Goal: Task Accomplishment & Management: Complete application form

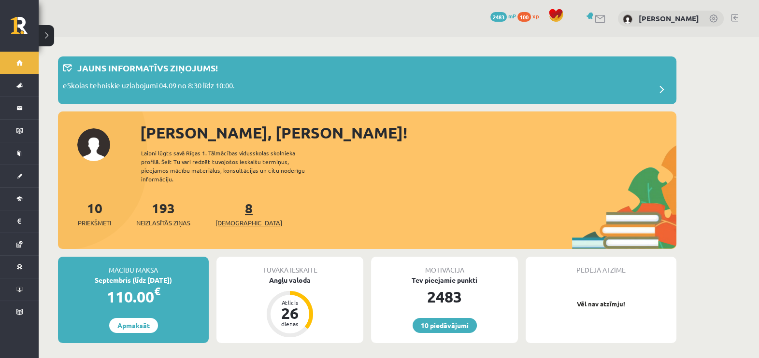
click at [232, 203] on link "8 Ieskaites" at bounding box center [248, 214] width 67 height 29
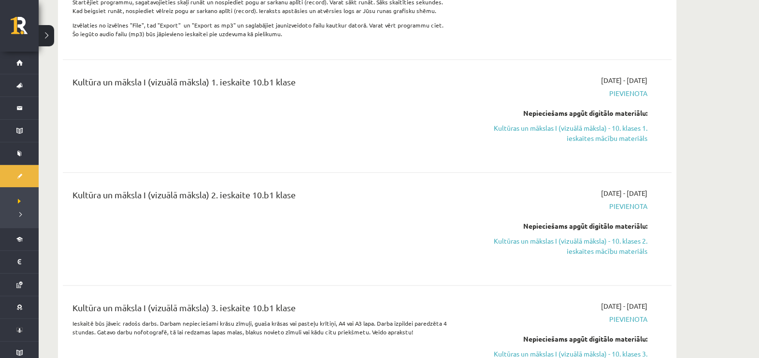
scroll to position [580, 0]
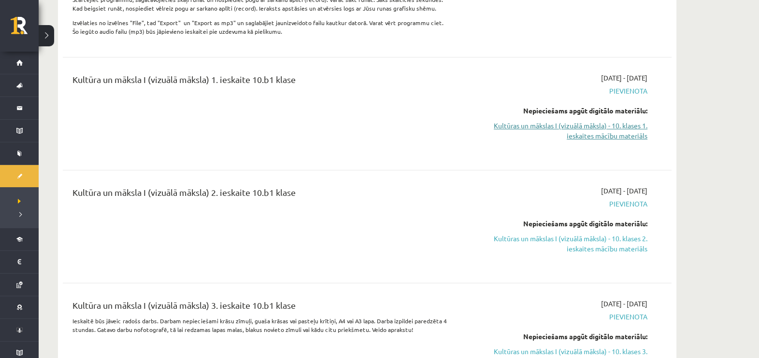
click at [630, 141] on link "Kultūras un mākslas I (vizuālā māksla) - 10. klases 1. ieskaites mācību materiā…" at bounding box center [556, 131] width 182 height 20
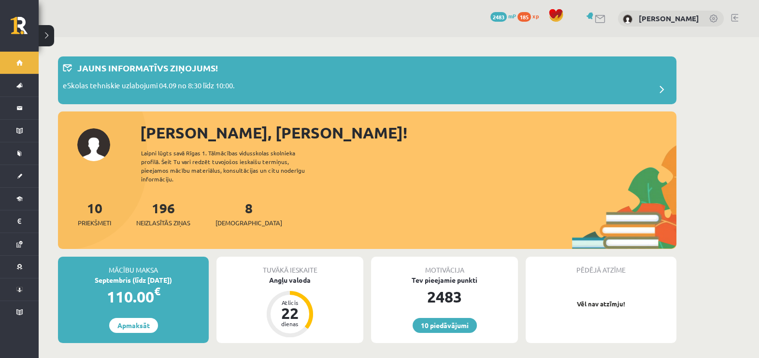
click at [229, 208] on div "8 Ieskaites" at bounding box center [248, 213] width 67 height 30
click at [240, 218] on span "[DEMOGRAPHIC_DATA]" at bounding box center [248, 223] width 67 height 10
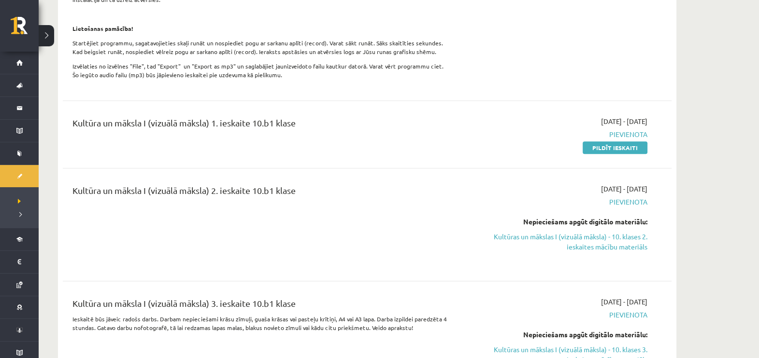
scroll to position [547, 0]
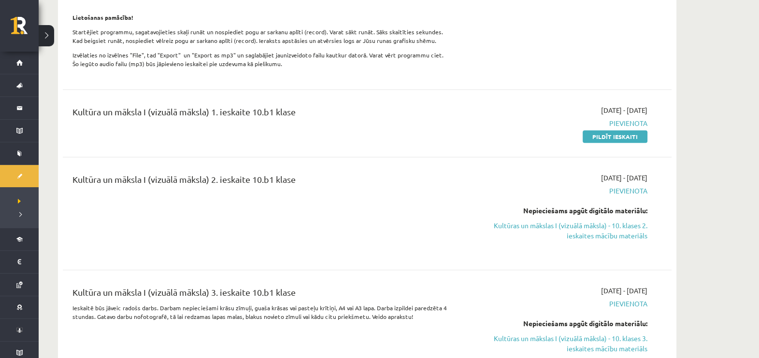
click at [614, 151] on div "Kultūra un māksla I (vizuālā māksla) 1. ieskaite 10.b1 klase 2025-09-01 - 2025-…" at bounding box center [367, 124] width 609 height 56
click at [610, 143] on link "Pildīt ieskaiti" at bounding box center [615, 136] width 65 height 13
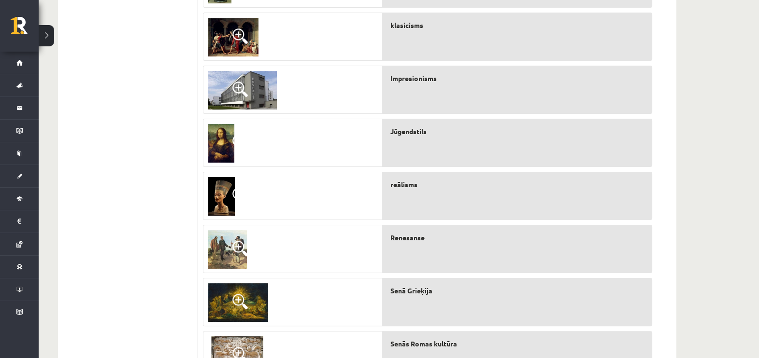
scroll to position [251, 0]
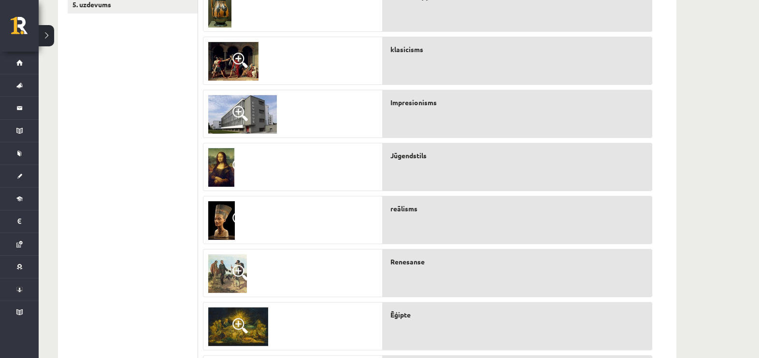
click at [232, 19] on link at bounding box center [219, 8] width 33 height 48
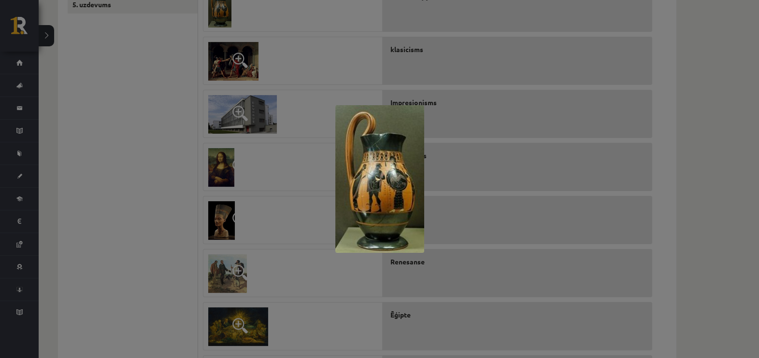
click at [245, 29] on div at bounding box center [379, 179] width 759 height 358
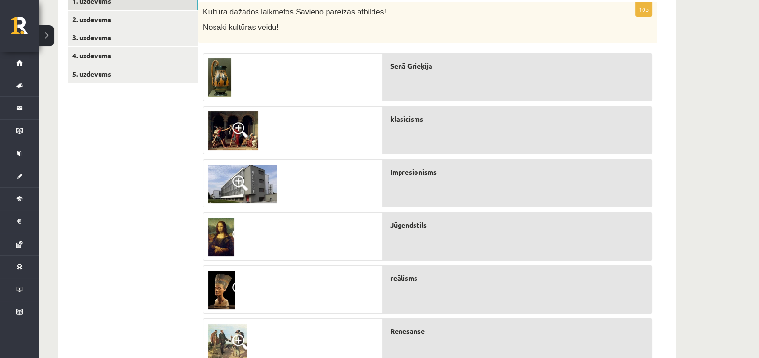
scroll to position [170, 0]
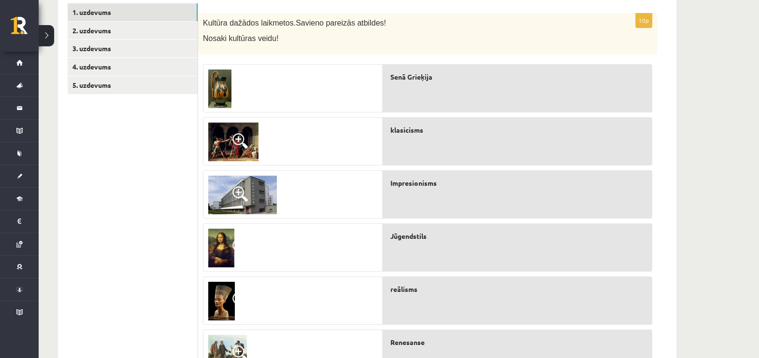
click at [244, 204] on img at bounding box center [242, 195] width 69 height 39
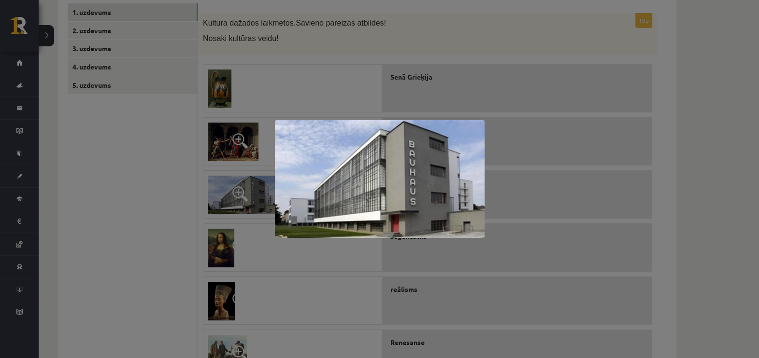
click at [244, 204] on div at bounding box center [379, 179] width 759 height 358
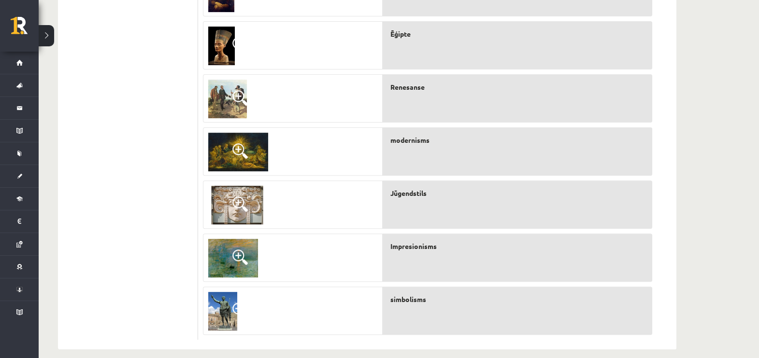
scroll to position [436, 0]
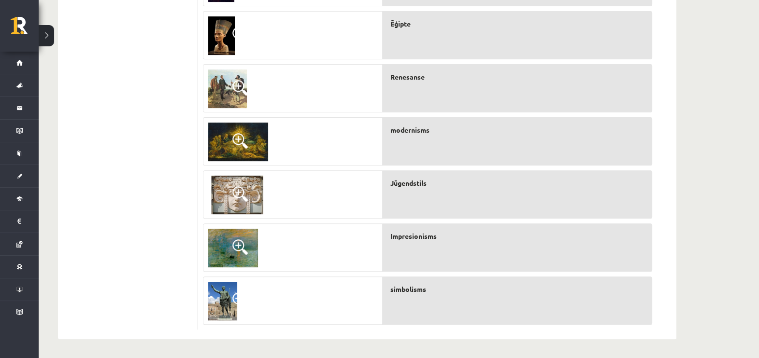
click at [232, 82] on span at bounding box center [239, 87] width 15 height 15
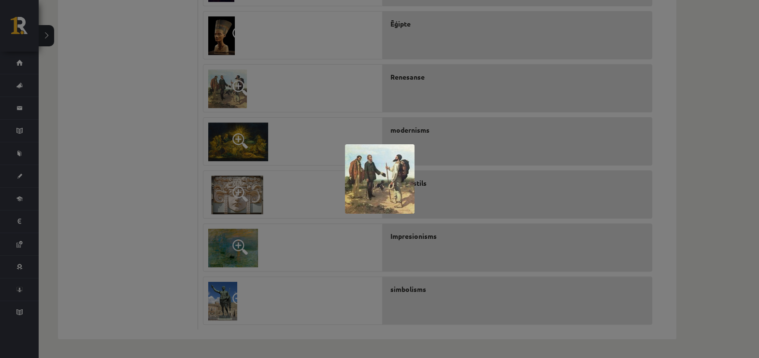
click at [232, 171] on div at bounding box center [379, 179] width 759 height 358
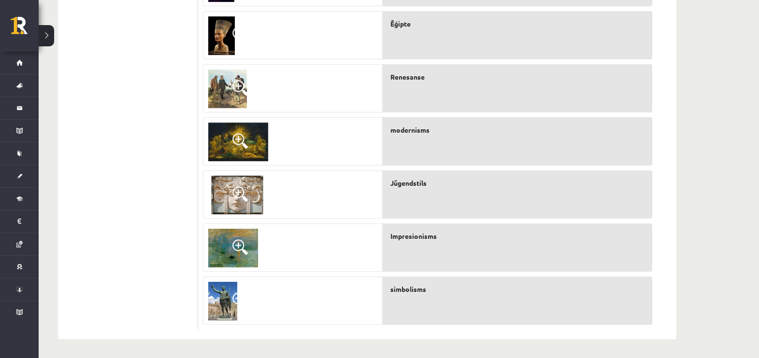
click at [236, 138] on span at bounding box center [239, 140] width 15 height 15
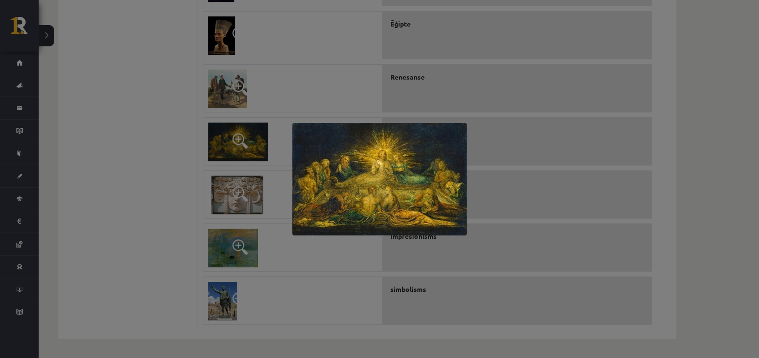
click at [236, 138] on div at bounding box center [379, 179] width 759 height 358
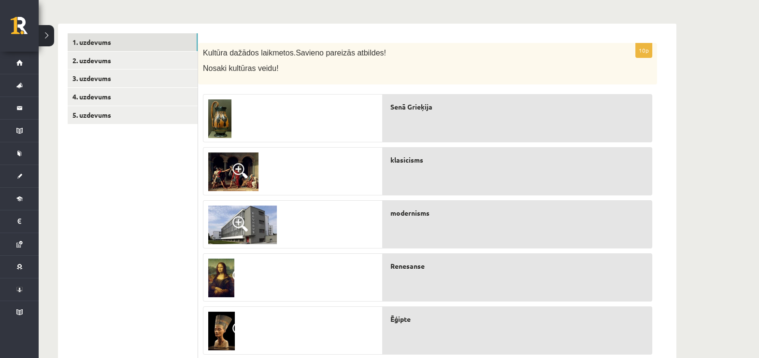
scroll to position [130, 0]
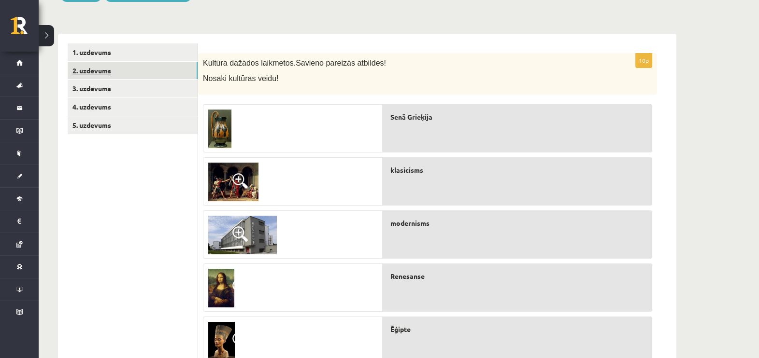
click at [95, 66] on link "2. uzdevums" at bounding box center [133, 71] width 130 height 18
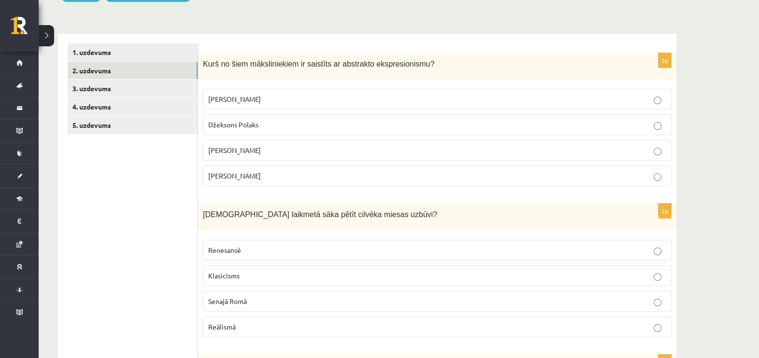
scroll to position [154, 0]
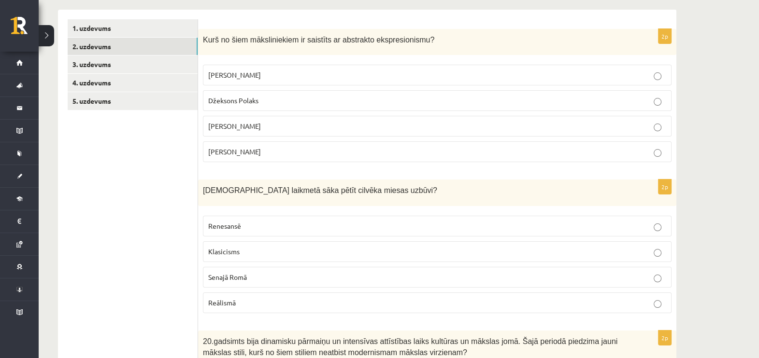
click at [337, 68] on label "Pablo Pikaso" at bounding box center [437, 75] width 469 height 21
click at [284, 218] on label "Renesansē" at bounding box center [437, 226] width 469 height 21
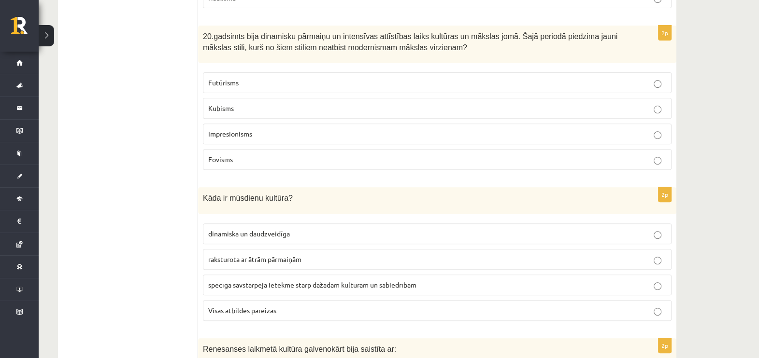
scroll to position [468, 0]
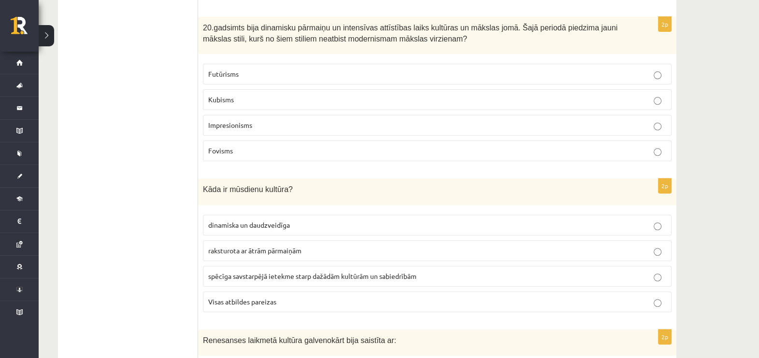
click at [413, 128] on p "Impresionisms" at bounding box center [437, 125] width 458 height 10
click at [334, 297] on p "Visas atbildes pareizas" at bounding box center [437, 302] width 458 height 10
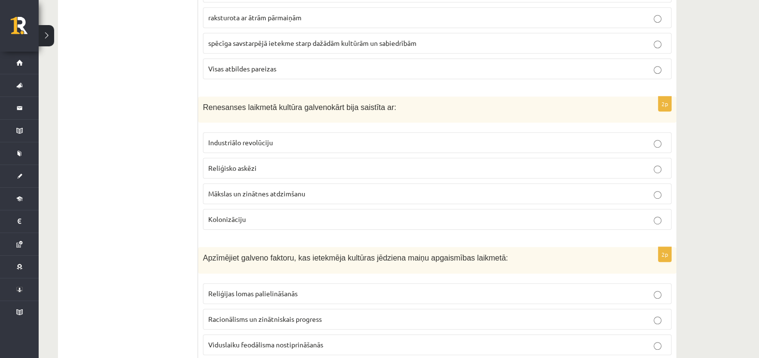
scroll to position [750, 0]
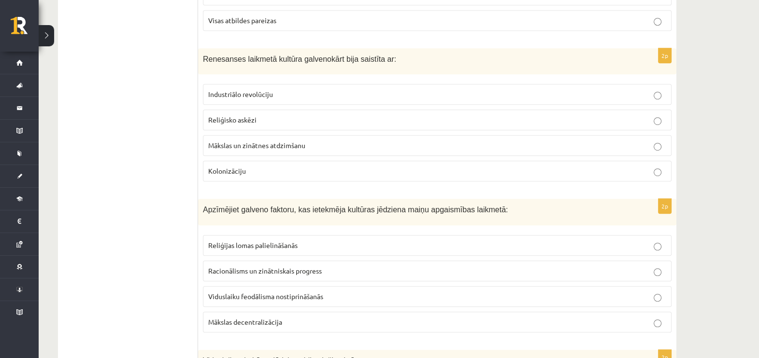
click at [422, 148] on label "Mākslas un zinātnes atdzimšanu" at bounding box center [437, 145] width 469 height 21
click at [372, 269] on p "Racionālisms un zinātniskais progress" at bounding box center [437, 271] width 458 height 10
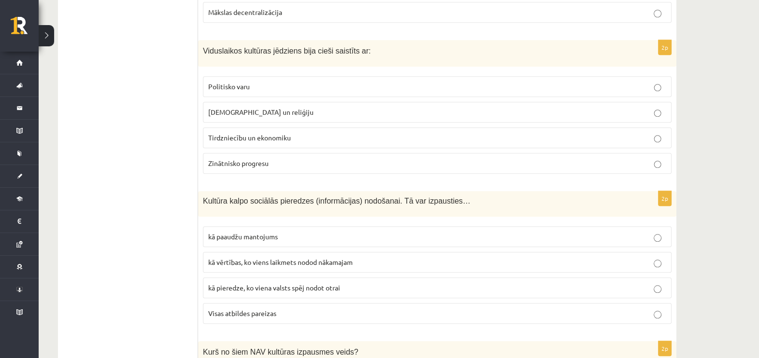
scroll to position [1064, 0]
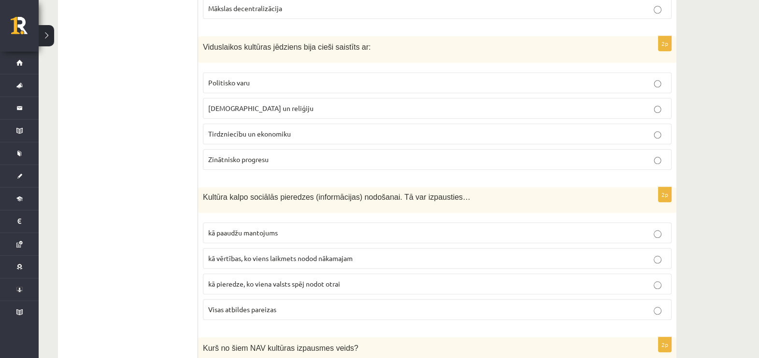
click at [296, 103] on p "Baznīcu un reliģiju" at bounding box center [437, 108] width 458 height 10
click at [271, 305] on span "Visas atbildes pareizas" at bounding box center [242, 309] width 68 height 9
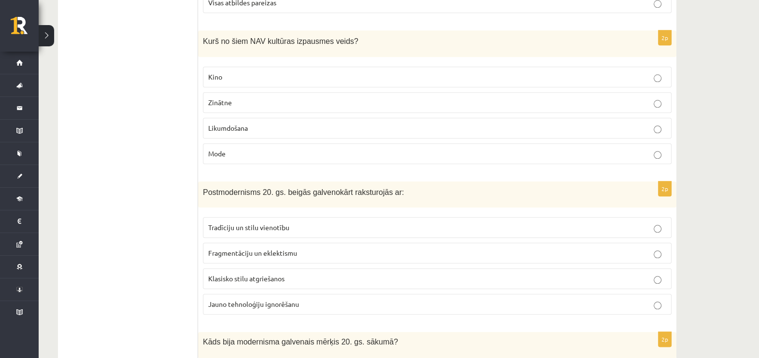
scroll to position [1378, 0]
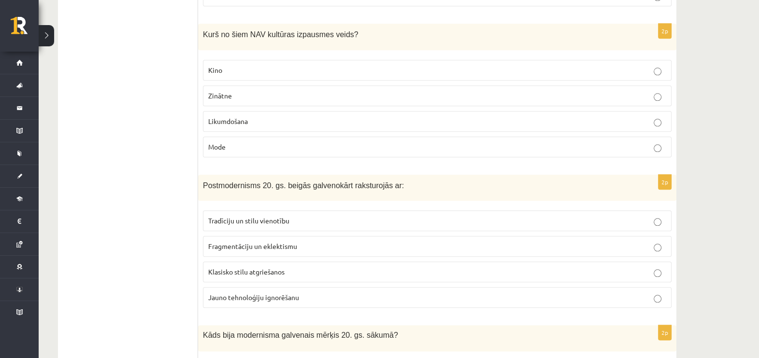
click at [304, 121] on label "Likumdošana" at bounding box center [437, 121] width 469 height 21
click at [314, 246] on label "Fragmentāciju un eklektismu" at bounding box center [437, 246] width 469 height 21
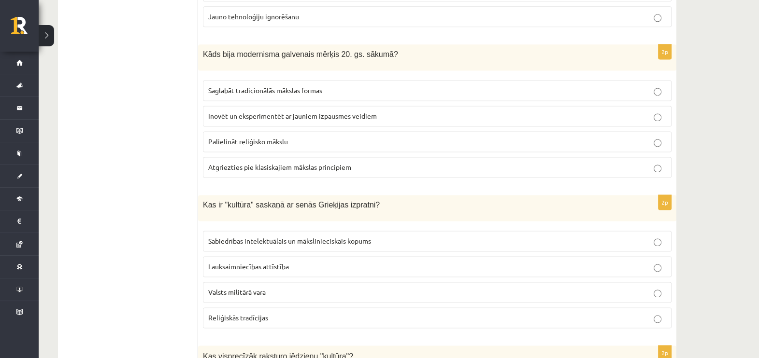
scroll to position [1667, 0]
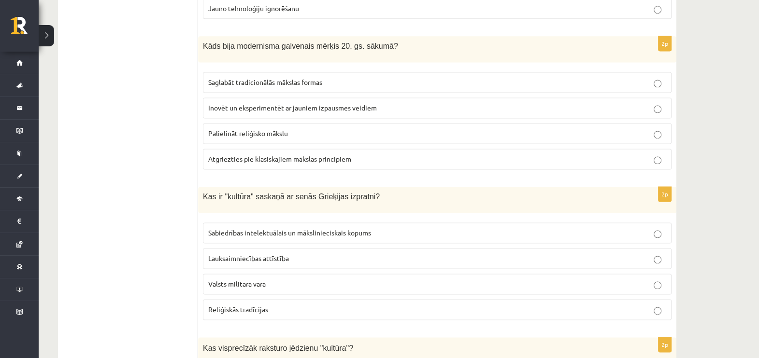
click at [392, 103] on p "Inovēt un eksperimentēt ar jauniem izpausmes veidiem" at bounding box center [437, 108] width 458 height 10
click at [365, 229] on span "Sabiedrības intelektuālais un mākslinieciskais kopums" at bounding box center [289, 233] width 163 height 9
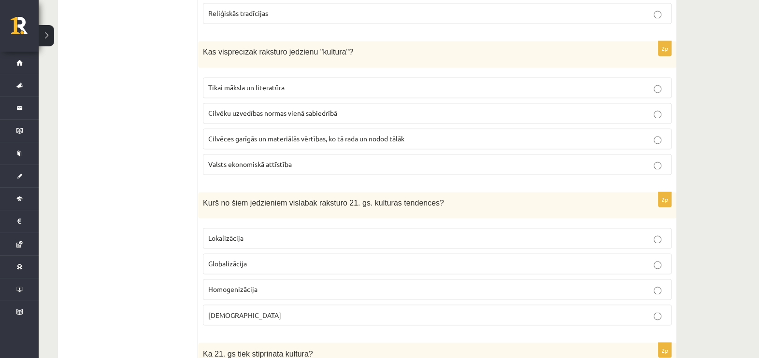
scroll to position [1981, 0]
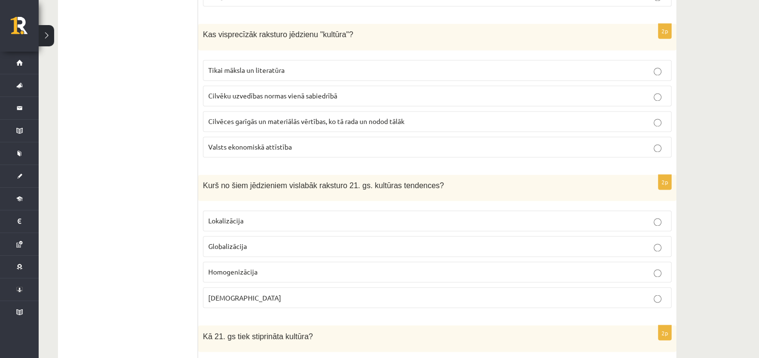
click at [391, 117] on span "Cilvēces garīgās un materiālās vērtības, ko tā rada un nodod tālāk" at bounding box center [306, 121] width 196 height 9
click at [301, 242] on p "Globalizācija" at bounding box center [437, 247] width 458 height 10
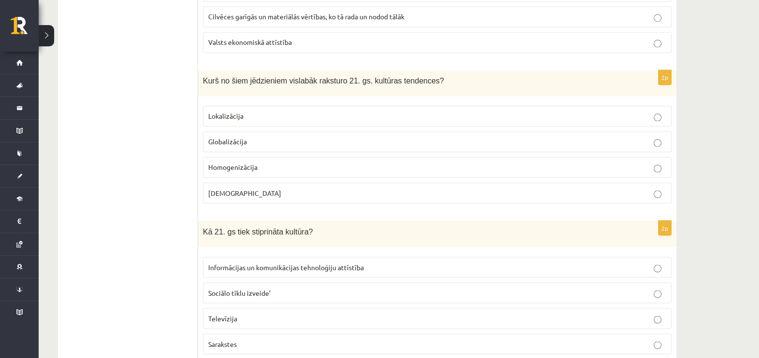
scroll to position [2107, 0]
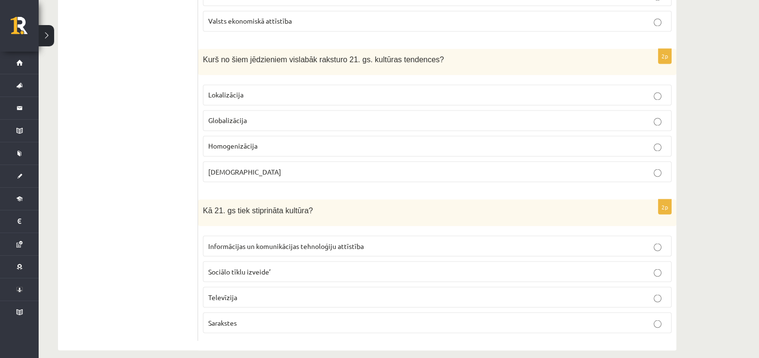
click at [364, 241] on label "Informācijas un komunikācijas tehnoloģiju attīstība" at bounding box center [437, 246] width 469 height 21
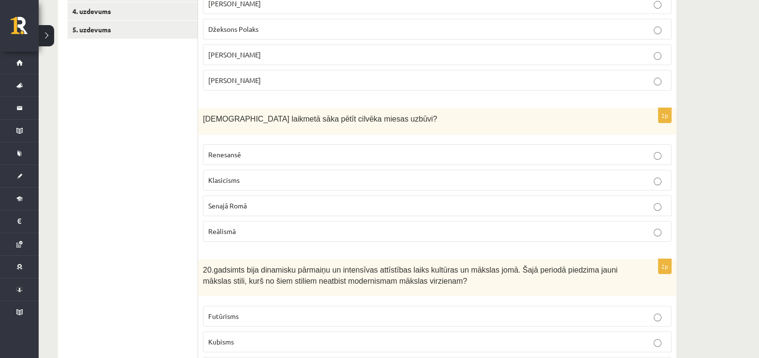
scroll to position [0, 0]
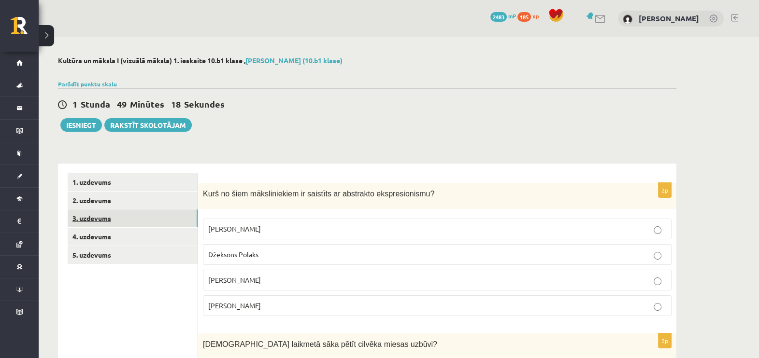
click at [94, 220] on link "3. uzdevums" at bounding box center [133, 219] width 130 height 18
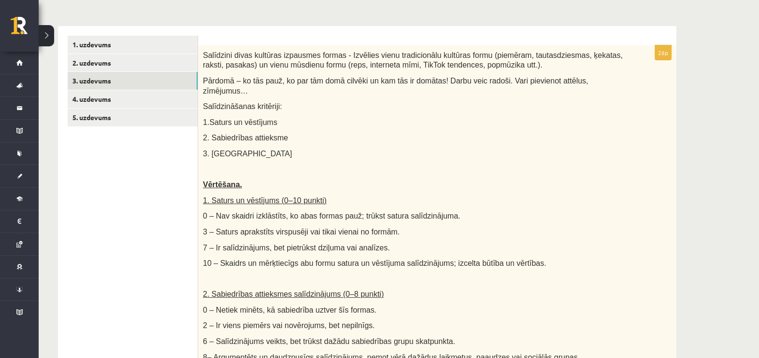
scroll to position [137, 0]
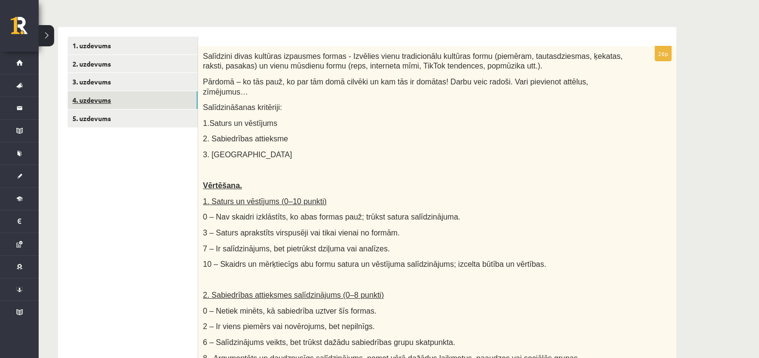
click at [104, 98] on link "4. uzdevums" at bounding box center [133, 100] width 130 height 18
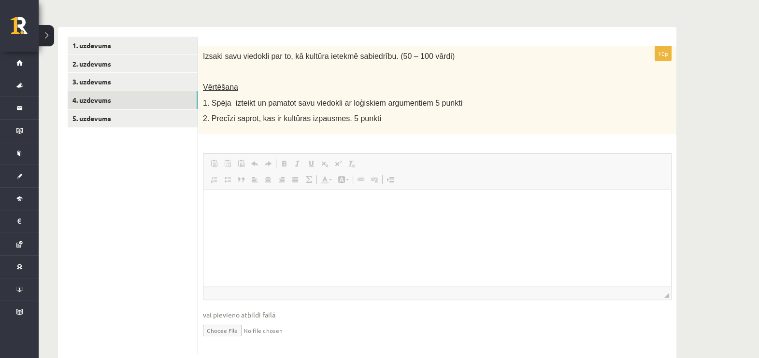
scroll to position [0, 0]
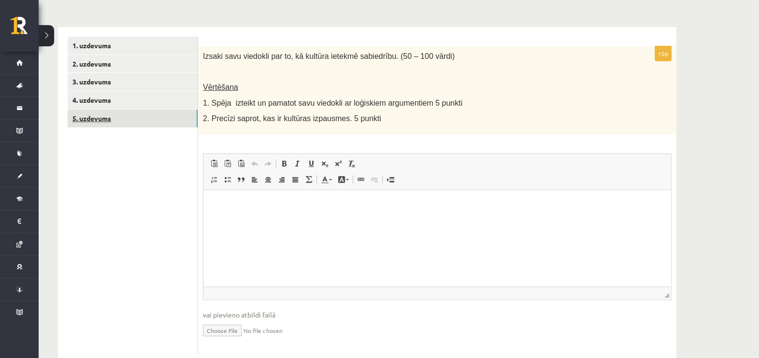
click at [105, 119] on link "5. uzdevums" at bounding box center [133, 119] width 130 height 18
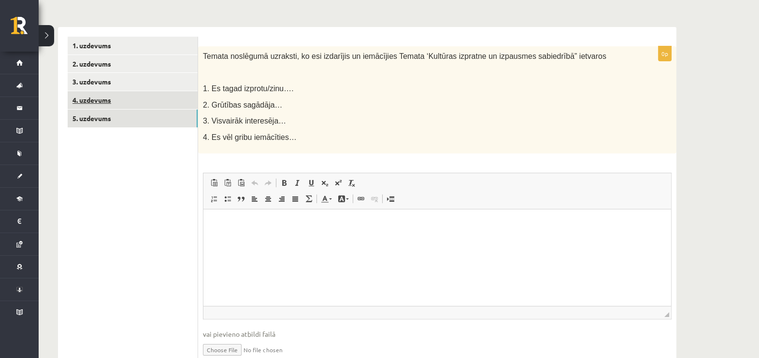
click at [100, 102] on link "4. uzdevums" at bounding box center [133, 100] width 130 height 18
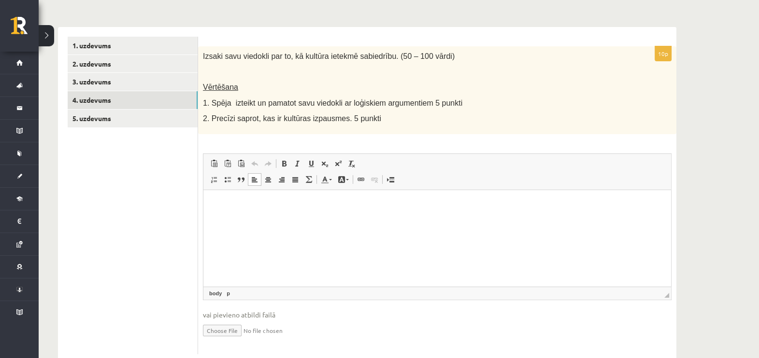
click at [379, 206] on p "Rich Text Editor, wiswyg-editor-user-answer-47024830114140" at bounding box center [437, 205] width 448 height 10
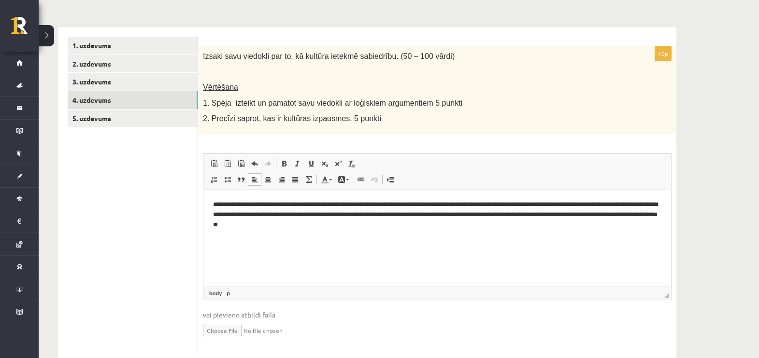
click at [267, 227] on p "**********" at bounding box center [437, 215] width 448 height 30
click at [392, 226] on p "**********" at bounding box center [437, 215] width 448 height 30
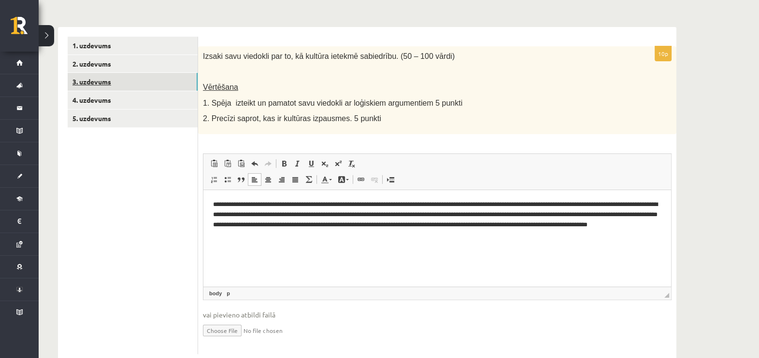
click at [94, 86] on link "3. uzdevums" at bounding box center [133, 82] width 130 height 18
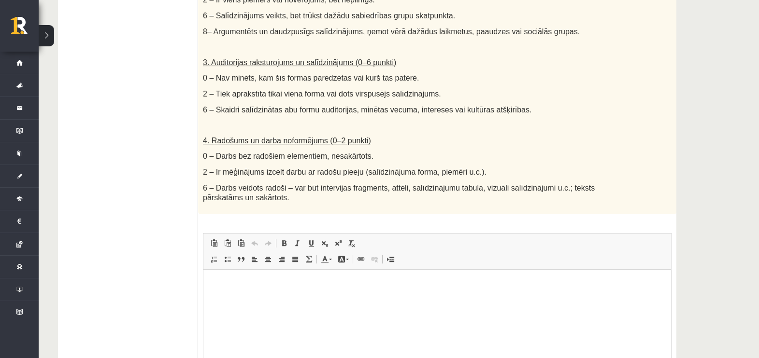
scroll to position [475, 0]
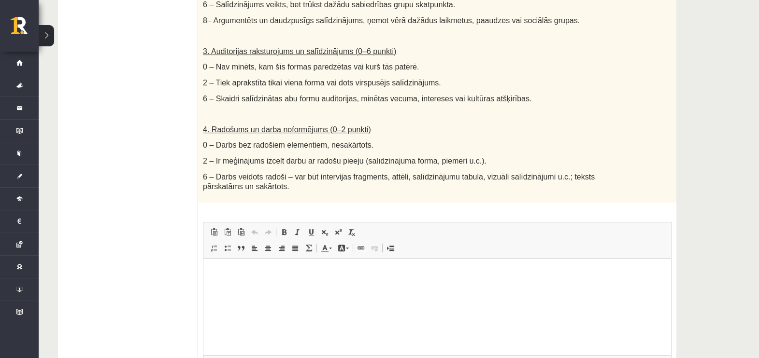
click at [559, 288] on html at bounding box center [437, 272] width 468 height 29
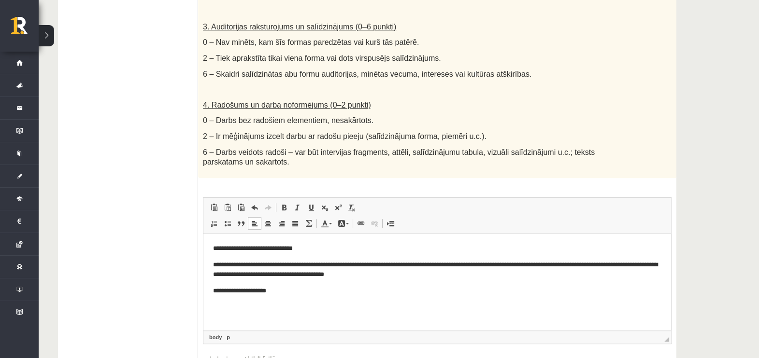
scroll to position [523, 0]
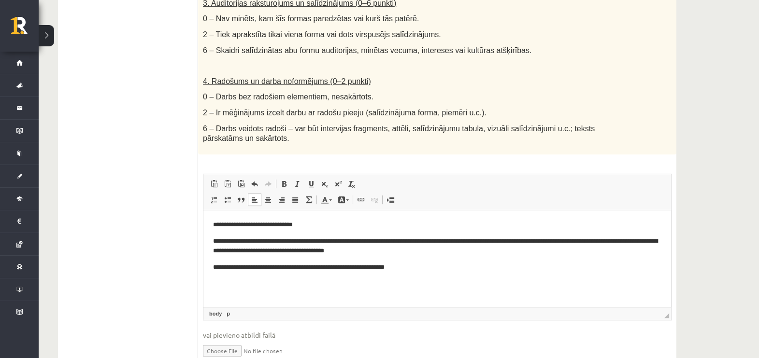
click at [575, 76] on p "4. Radošums un darba noformējums (0–2 punkti)" at bounding box center [413, 81] width 420 height 10
click at [436, 272] on p "**********" at bounding box center [437, 267] width 448 height 10
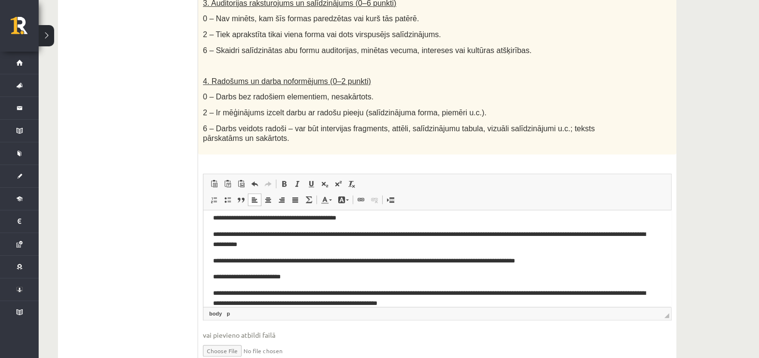
scroll to position [49, 0]
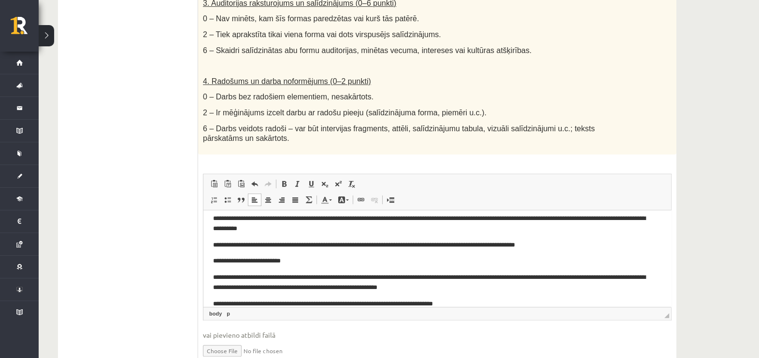
click at [502, 297] on body "**********" at bounding box center [437, 240] width 448 height 138
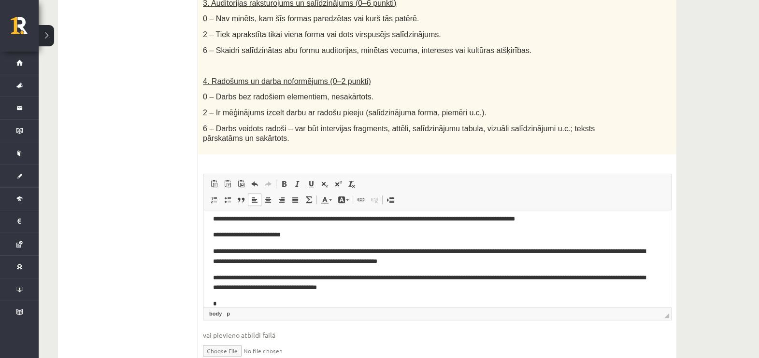
scroll to position [75, 0]
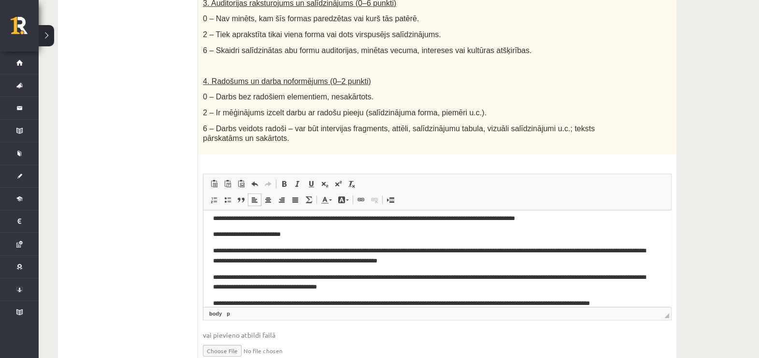
click at [354, 303] on p "**********" at bounding box center [432, 304] width 439 height 10
click at [356, 303] on p "**********" at bounding box center [432, 304] width 439 height 10
click at [656, 304] on html "**********" at bounding box center [437, 232] width 468 height 194
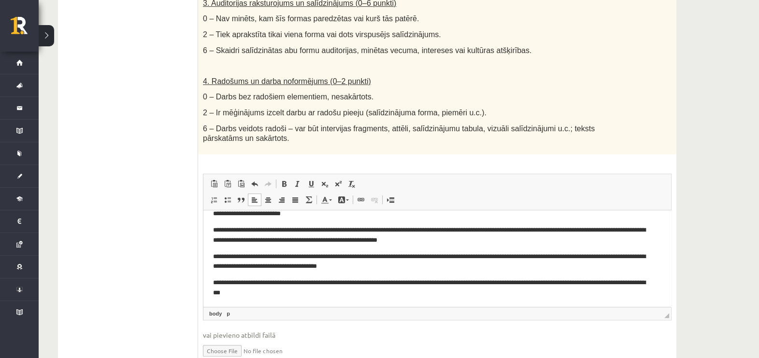
scroll to position [97, 0]
click at [271, 305] on html "**********" at bounding box center [437, 211] width 468 height 194
click at [277, 295] on p "**********" at bounding box center [432, 287] width 439 height 20
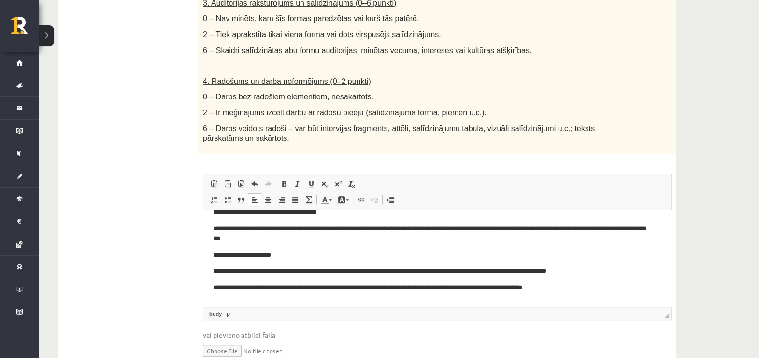
scroll to position [151, 0]
click at [327, 302] on p "**********" at bounding box center [432, 304] width 439 height 10
click at [360, 301] on p "**********" at bounding box center [432, 304] width 439 height 10
click at [446, 304] on p "**********" at bounding box center [432, 304] width 439 height 10
click at [461, 302] on p "**********" at bounding box center [432, 304] width 439 height 10
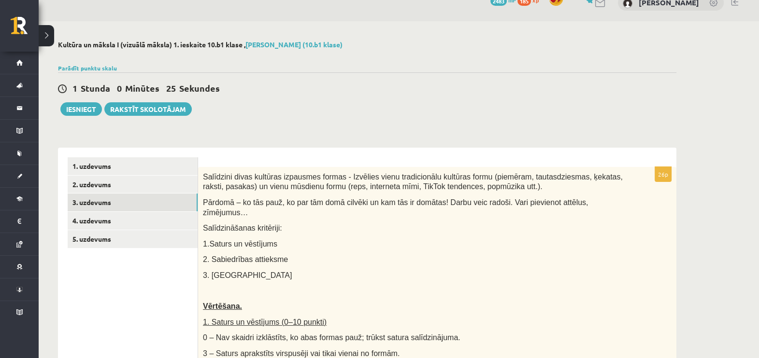
scroll to position [8, 0]
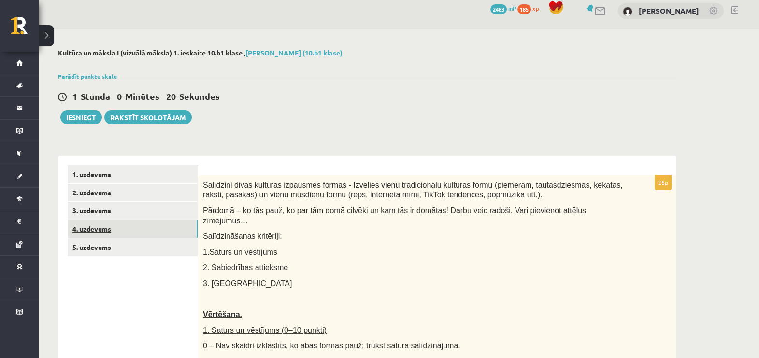
click at [97, 231] on link "4. uzdevums" at bounding box center [133, 229] width 130 height 18
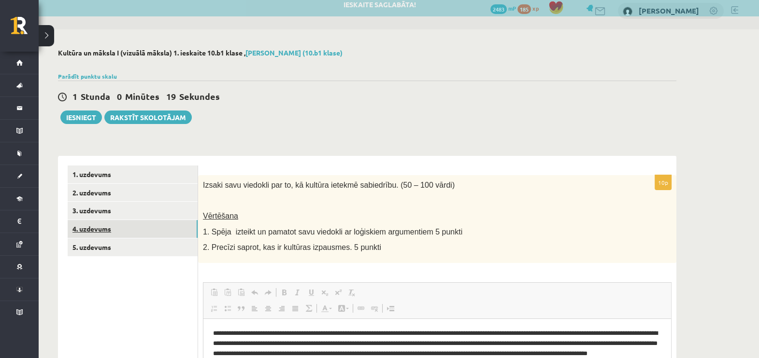
scroll to position [0, 0]
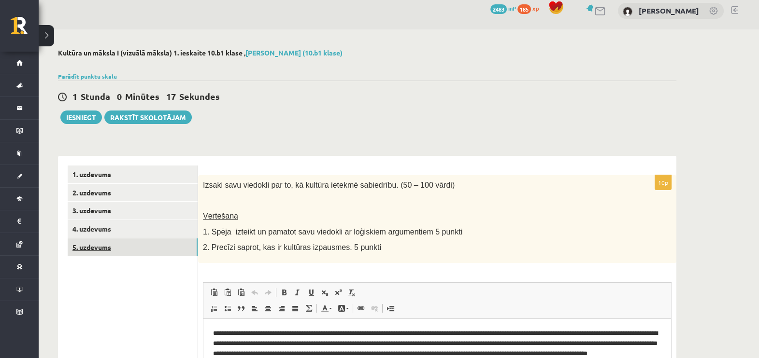
click at [91, 249] on link "5. uzdevums" at bounding box center [133, 248] width 130 height 18
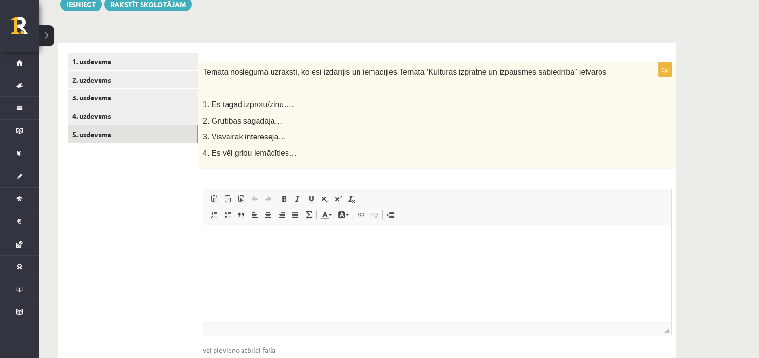
scroll to position [145, 0]
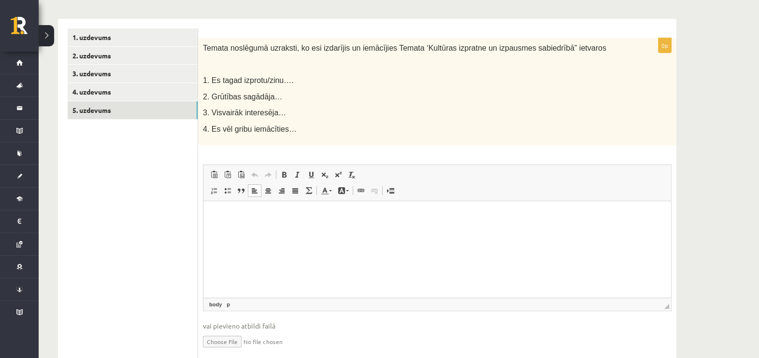
click at [324, 221] on html at bounding box center [437, 215] width 468 height 29
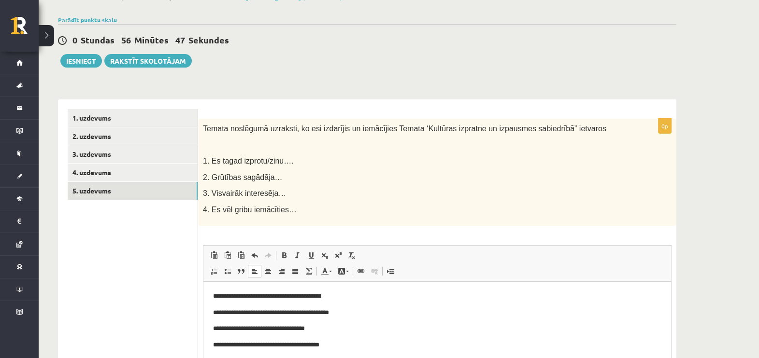
scroll to position [0, 0]
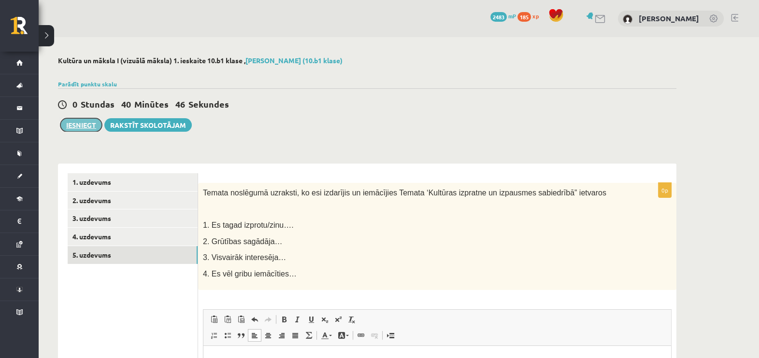
click at [93, 123] on button "Iesniegt" at bounding box center [81, 125] width 42 height 14
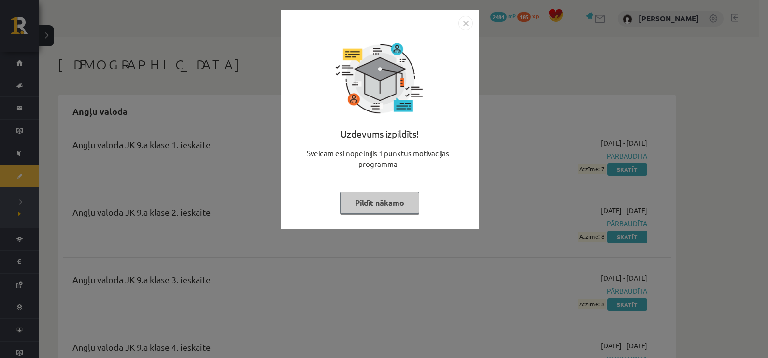
click at [387, 207] on button "Pildīt nākamo" at bounding box center [379, 203] width 79 height 22
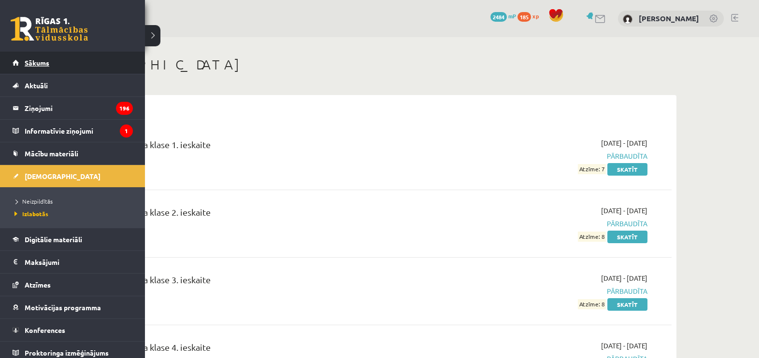
click at [38, 64] on span "Sākums" at bounding box center [37, 62] width 25 height 9
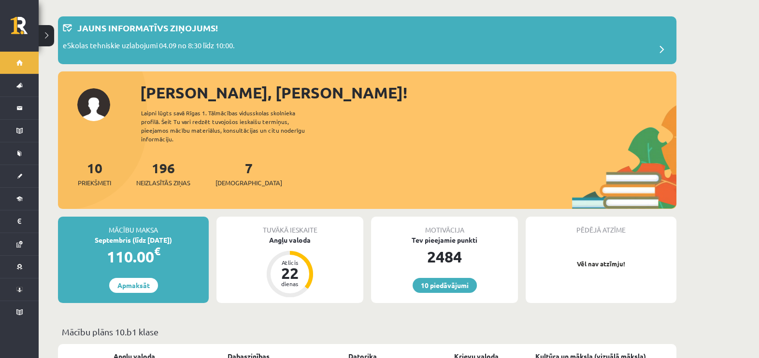
scroll to position [29, 0]
